Goal: Register for event/course

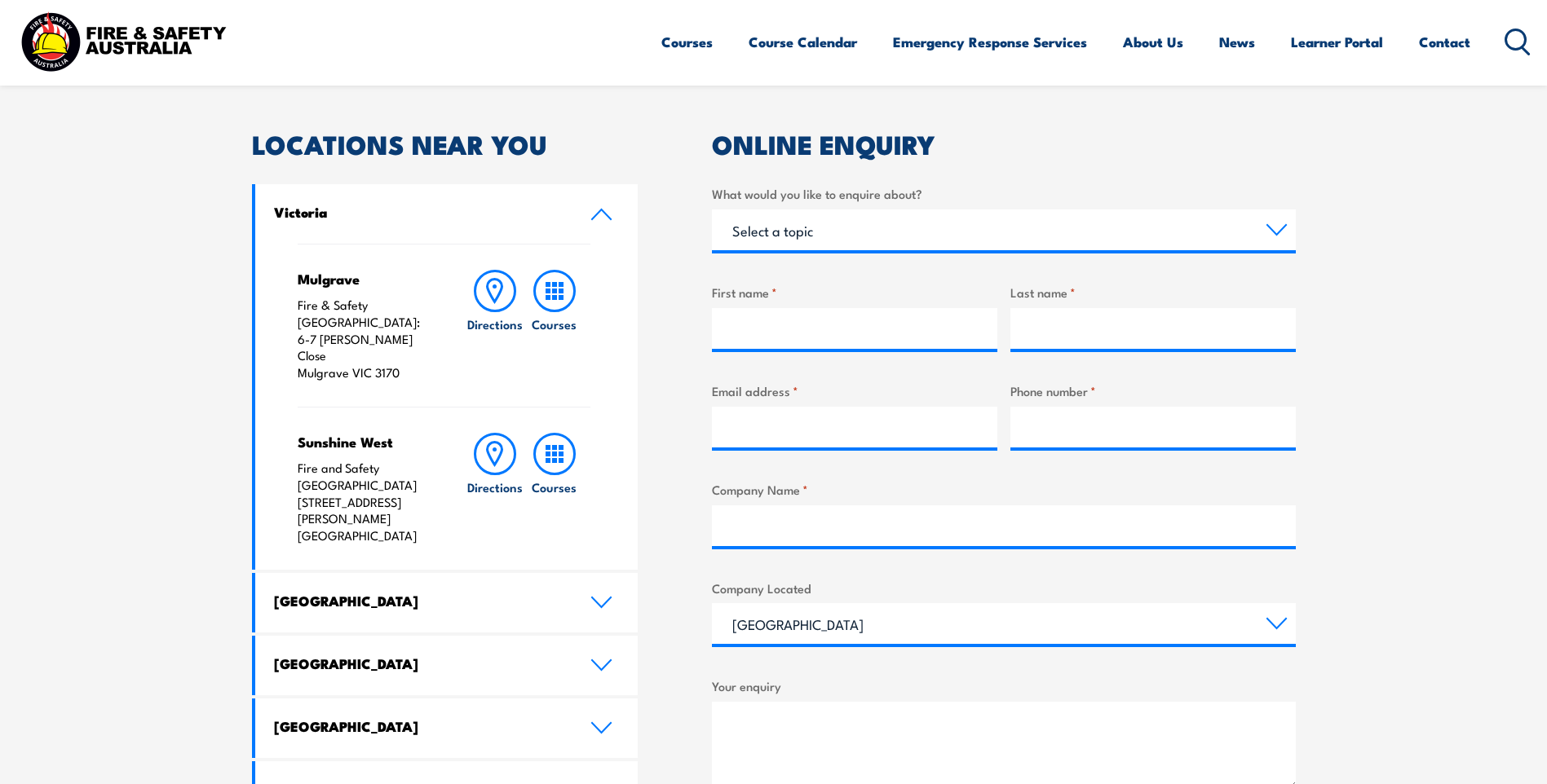
scroll to position [489, 0]
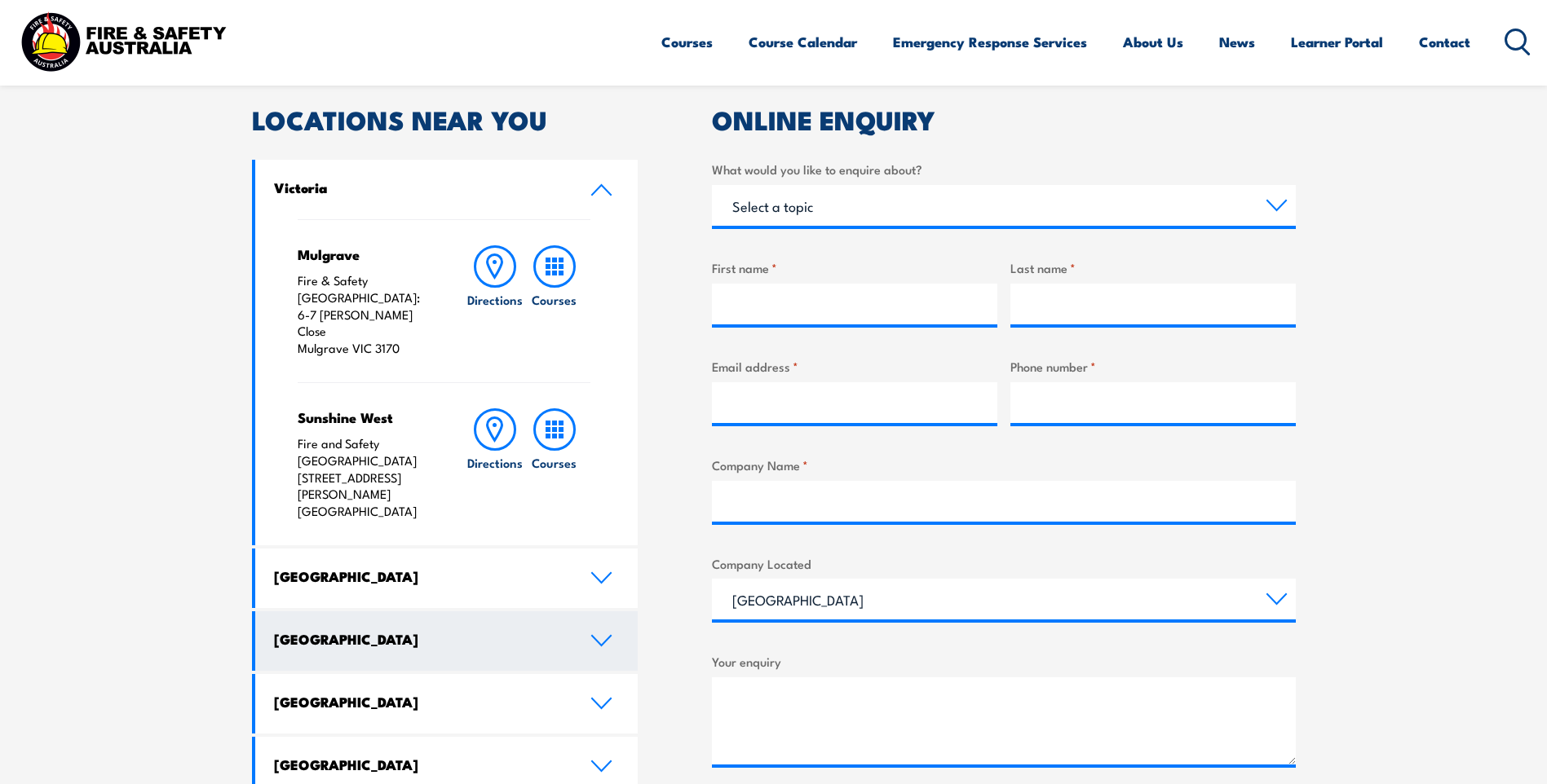
click at [287, 630] on h4 "[GEOGRAPHIC_DATA]" at bounding box center [420, 639] width 292 height 18
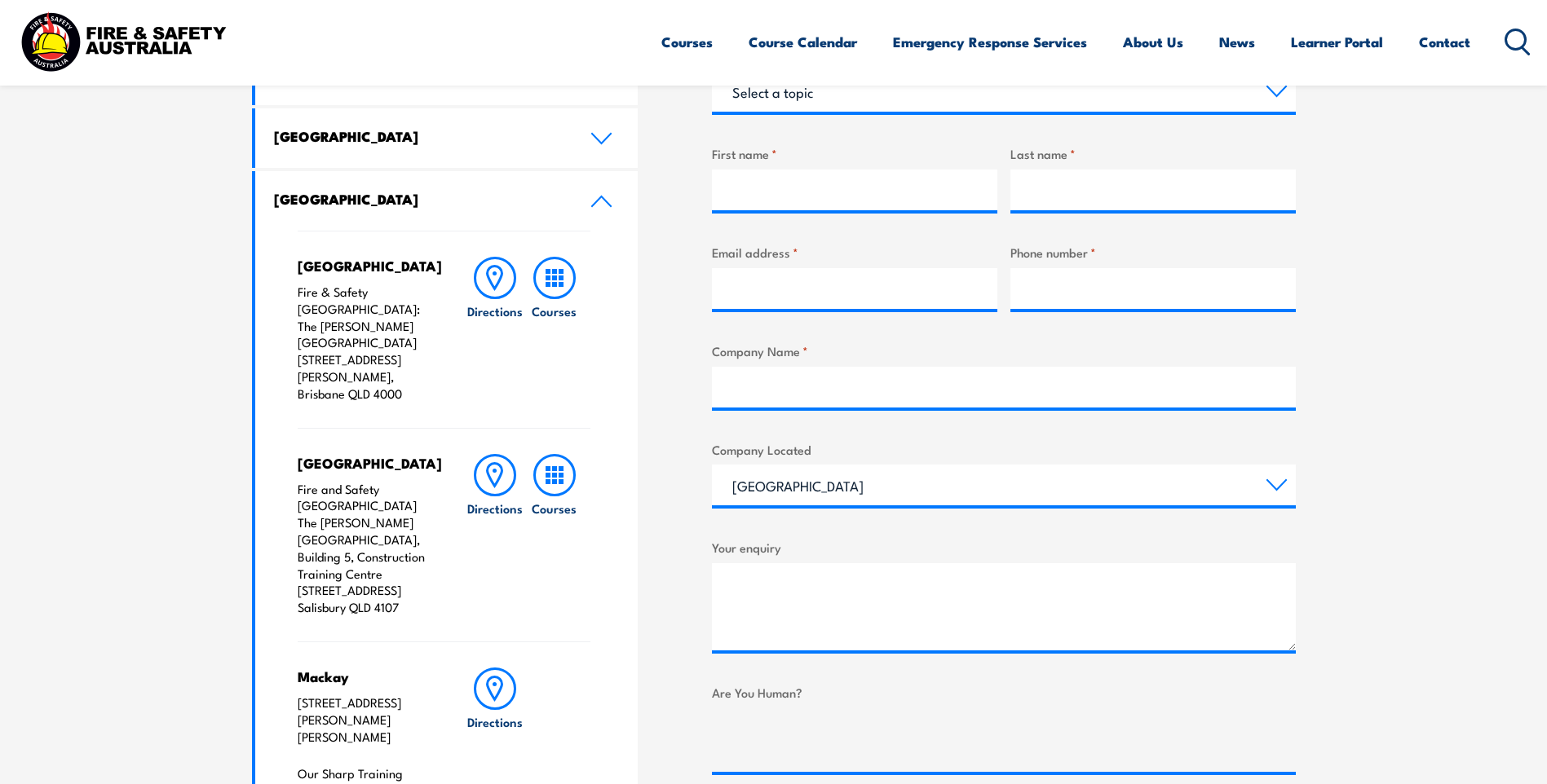
scroll to position [652, 0]
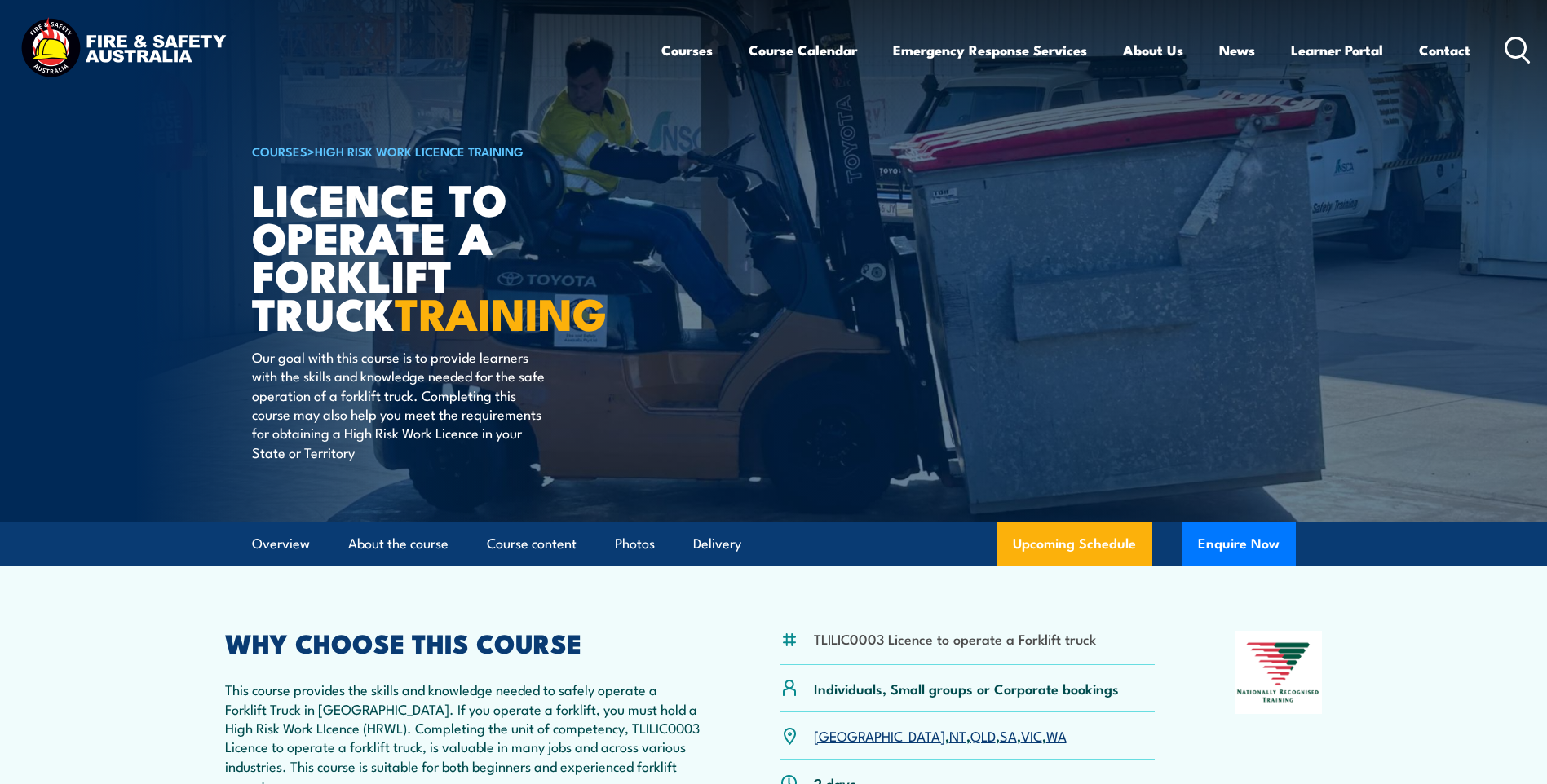
click at [970, 737] on link "QLD" at bounding box center [982, 735] width 25 height 20
